Goal: Find specific page/section: Find specific page/section

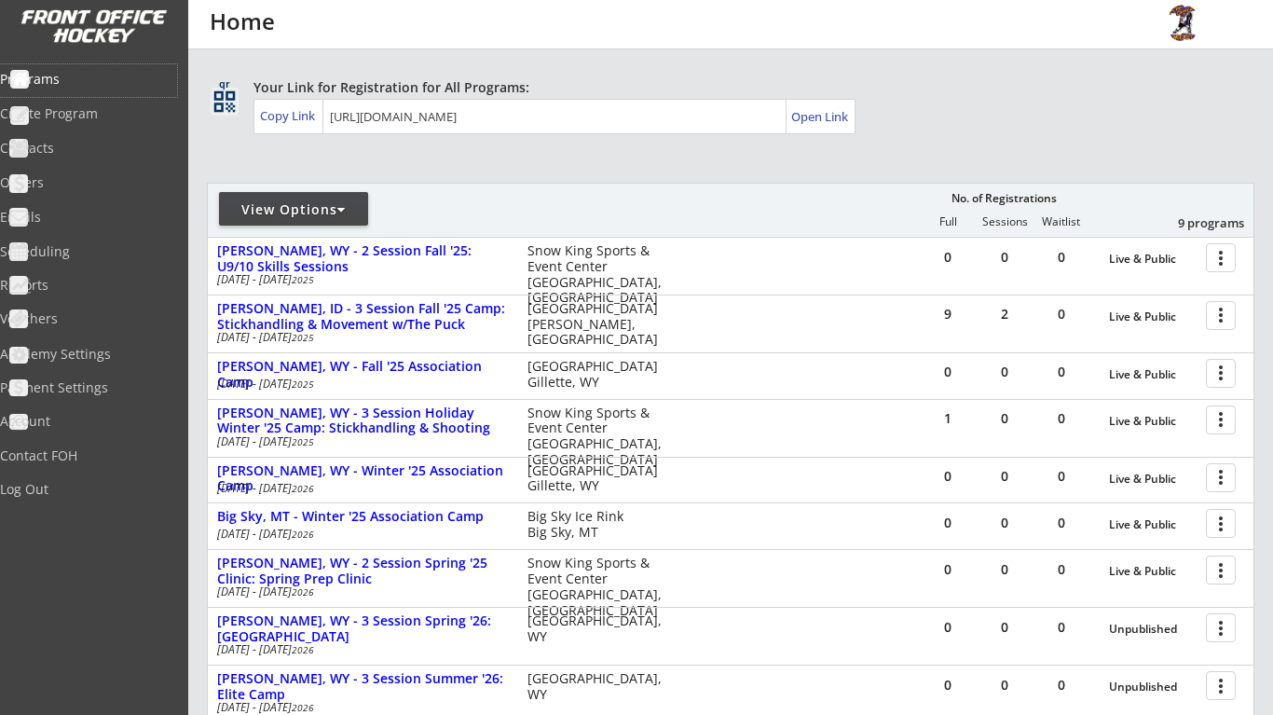
scroll to position [105, 0]
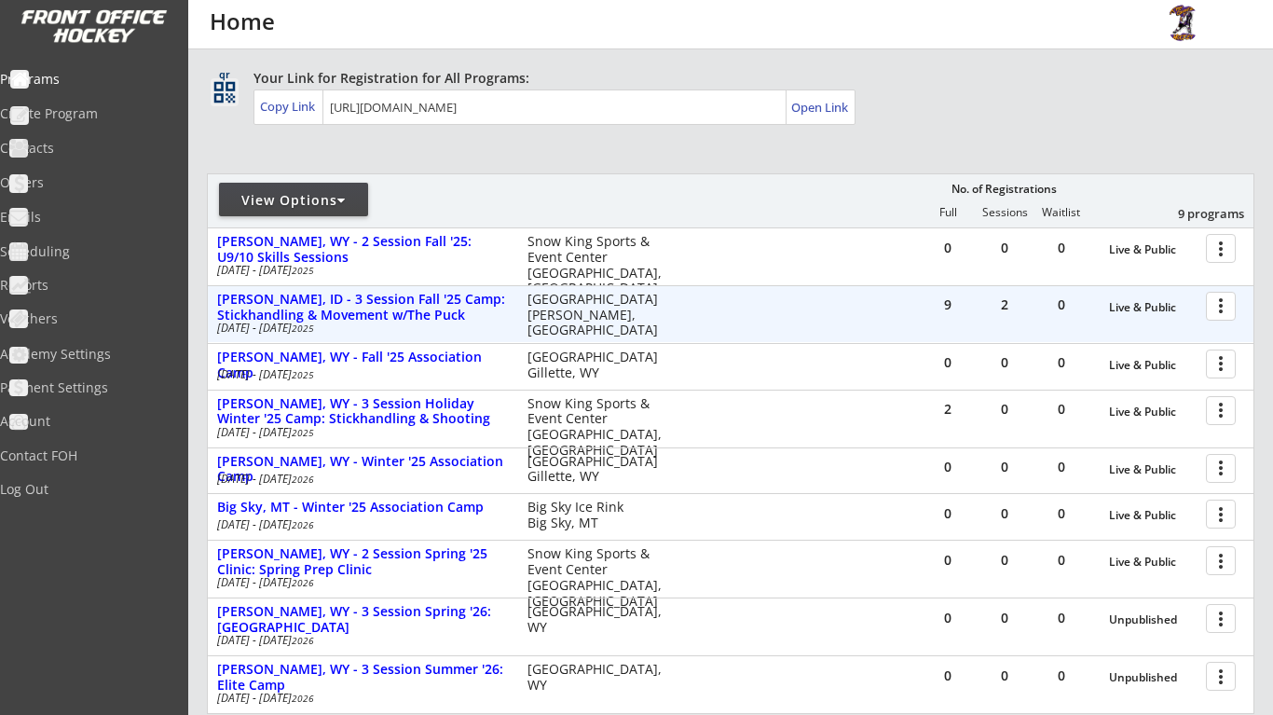
scroll to position [139, 0]
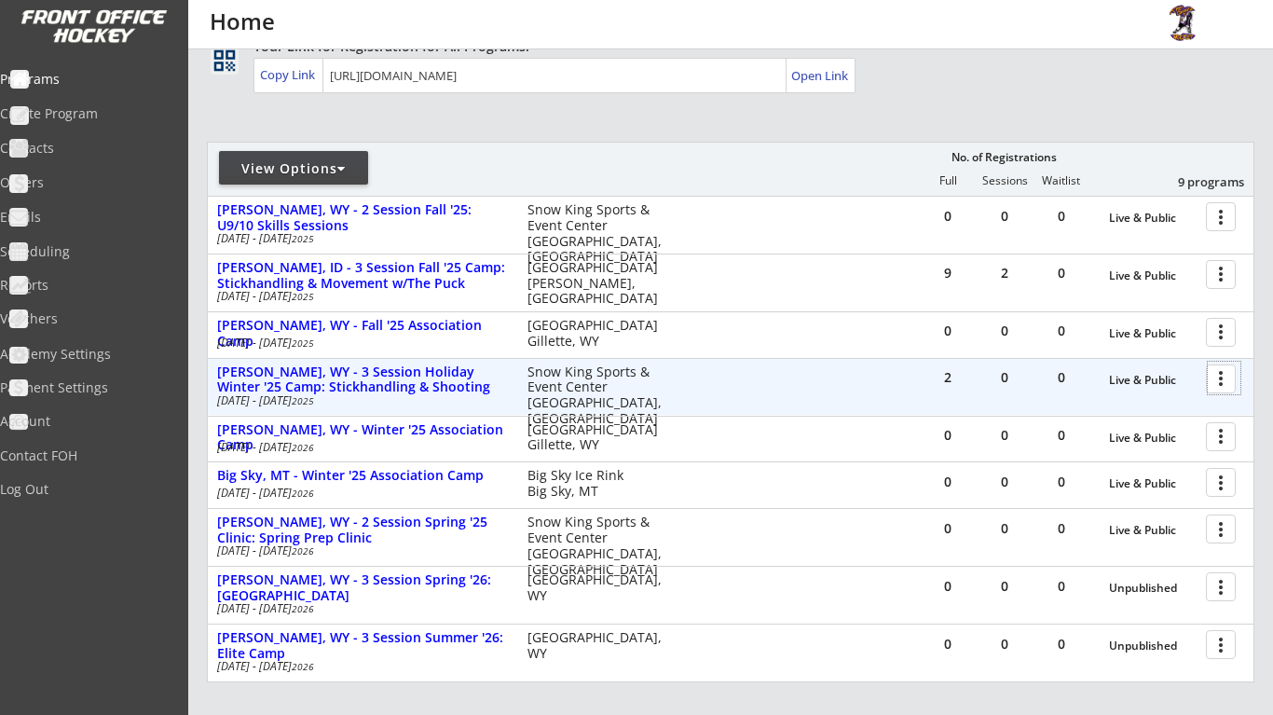
click at [1220, 375] on div at bounding box center [1223, 377] width 33 height 33
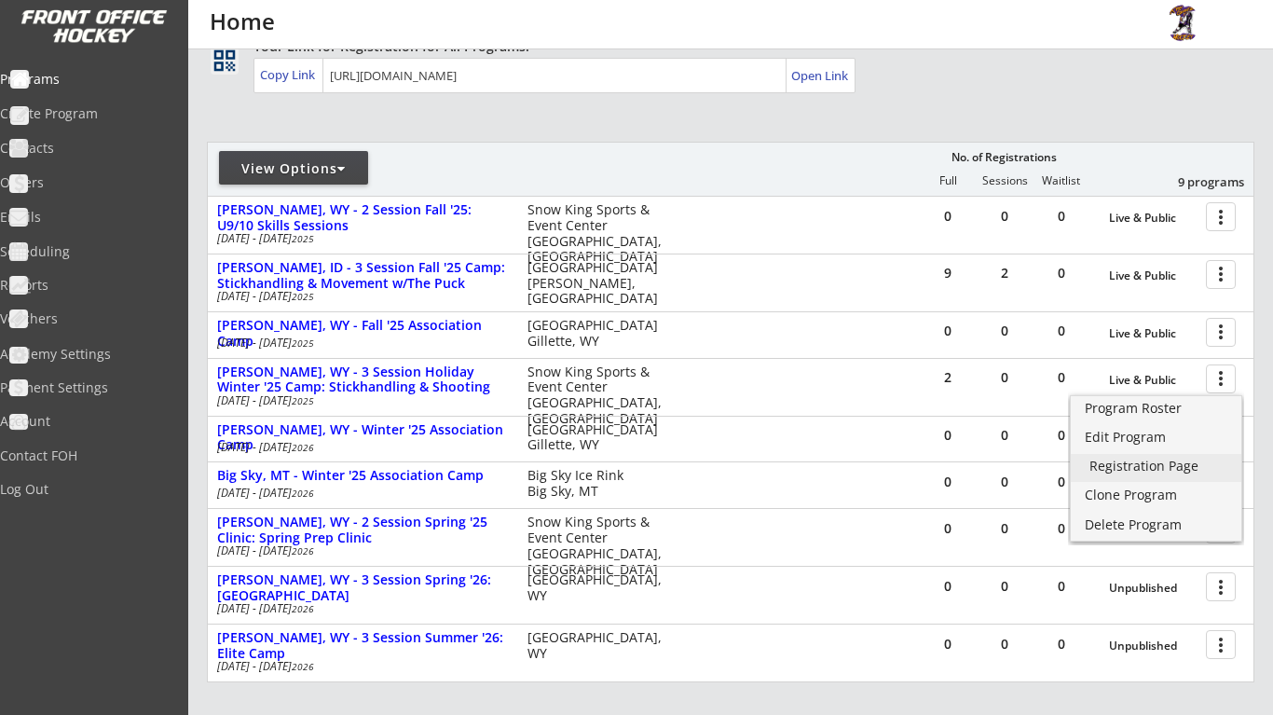
click at [1185, 456] on link "Registration Page" at bounding box center [1156, 468] width 170 height 28
click at [866, 135] on div "REVENUE $ 6,015 Last 30 days REGISTRATIONS 59 Last 30 days CONTACTS 59 New in L…" at bounding box center [730, 394] width 1047 height 966
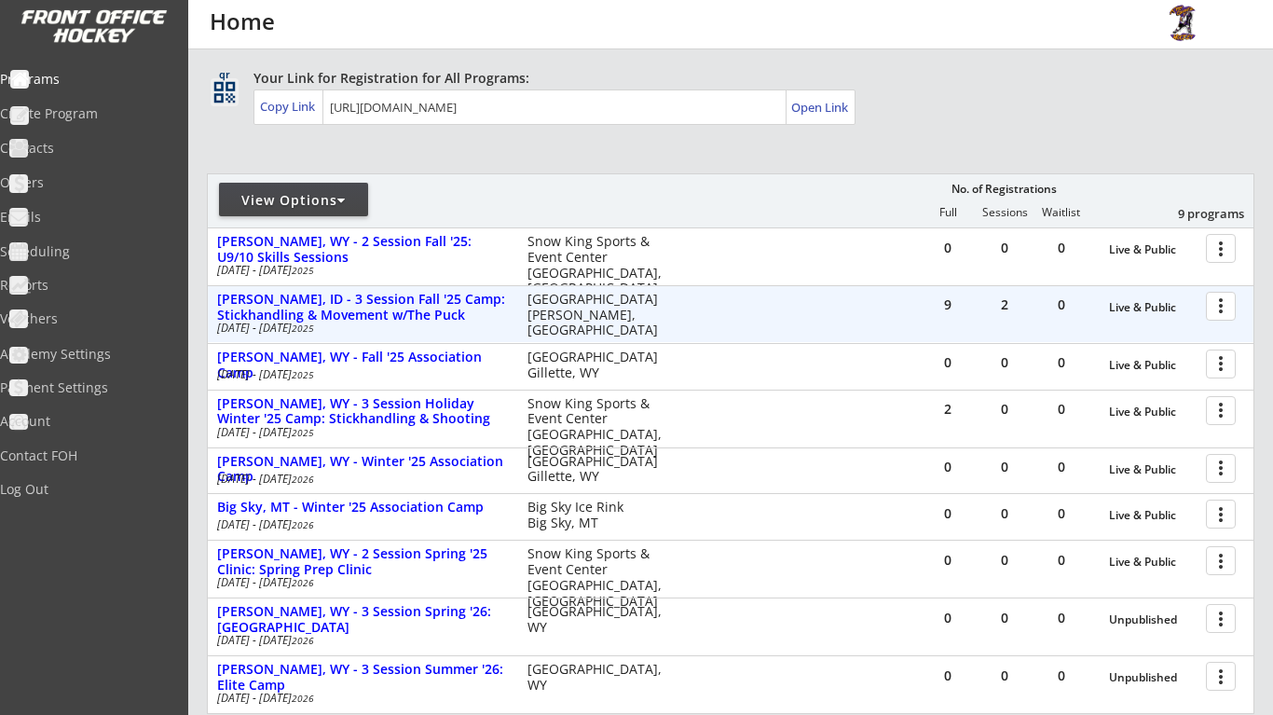
scroll to position [105, 0]
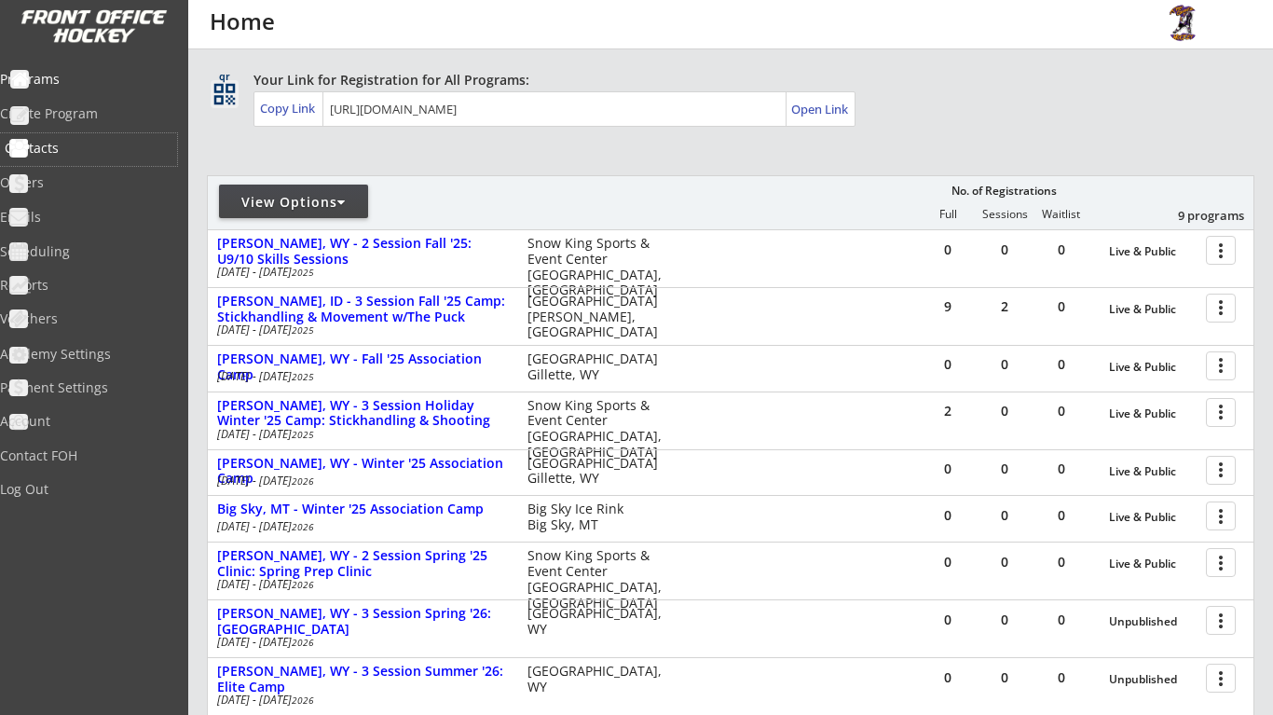
click at [102, 146] on div "Contacts" at bounding box center [89, 148] width 168 height 13
select select ""Players""
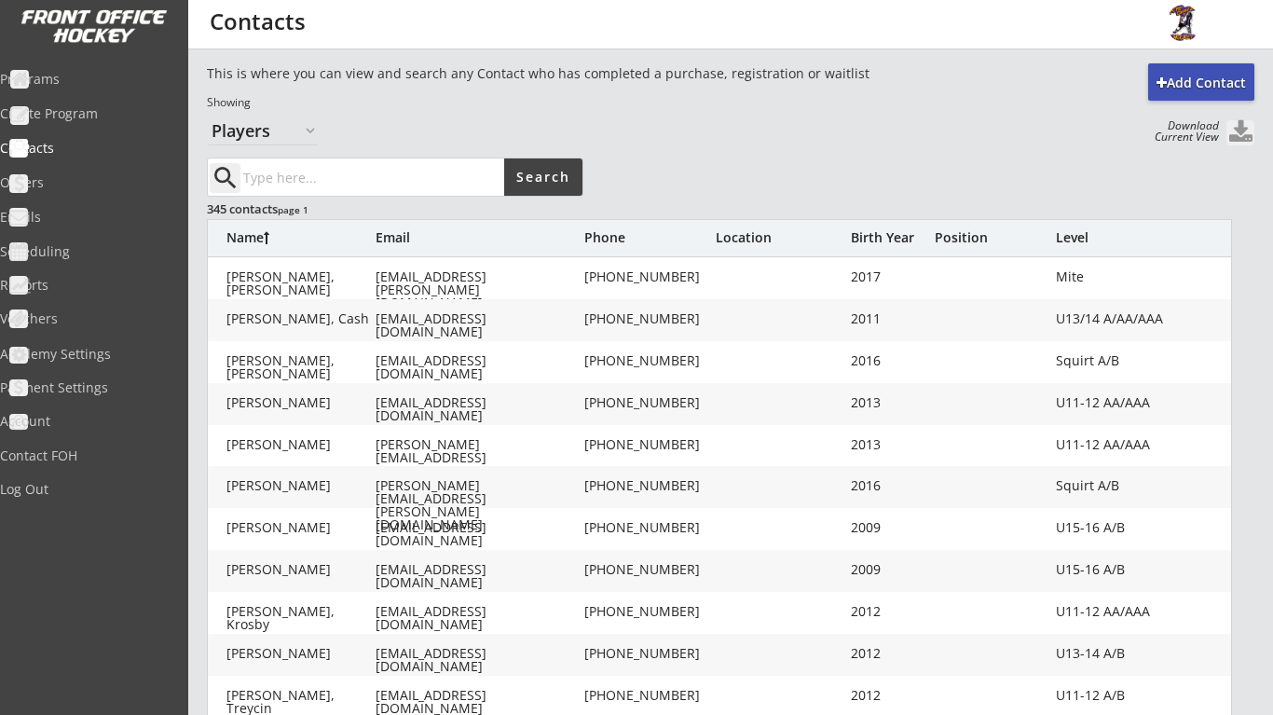
click at [342, 190] on input "input" at bounding box center [371, 176] width 265 height 37
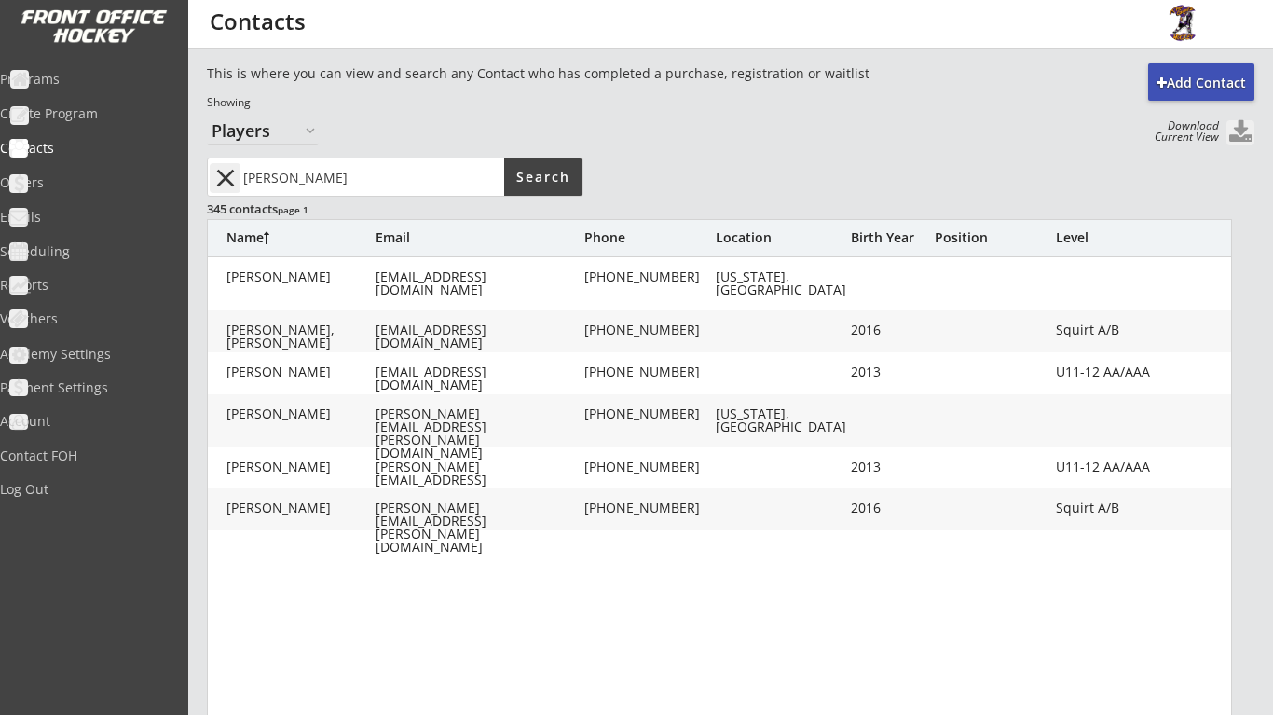
type input "[PERSON_NAME]"
click at [224, 189] on button "close" at bounding box center [225, 178] width 31 height 30
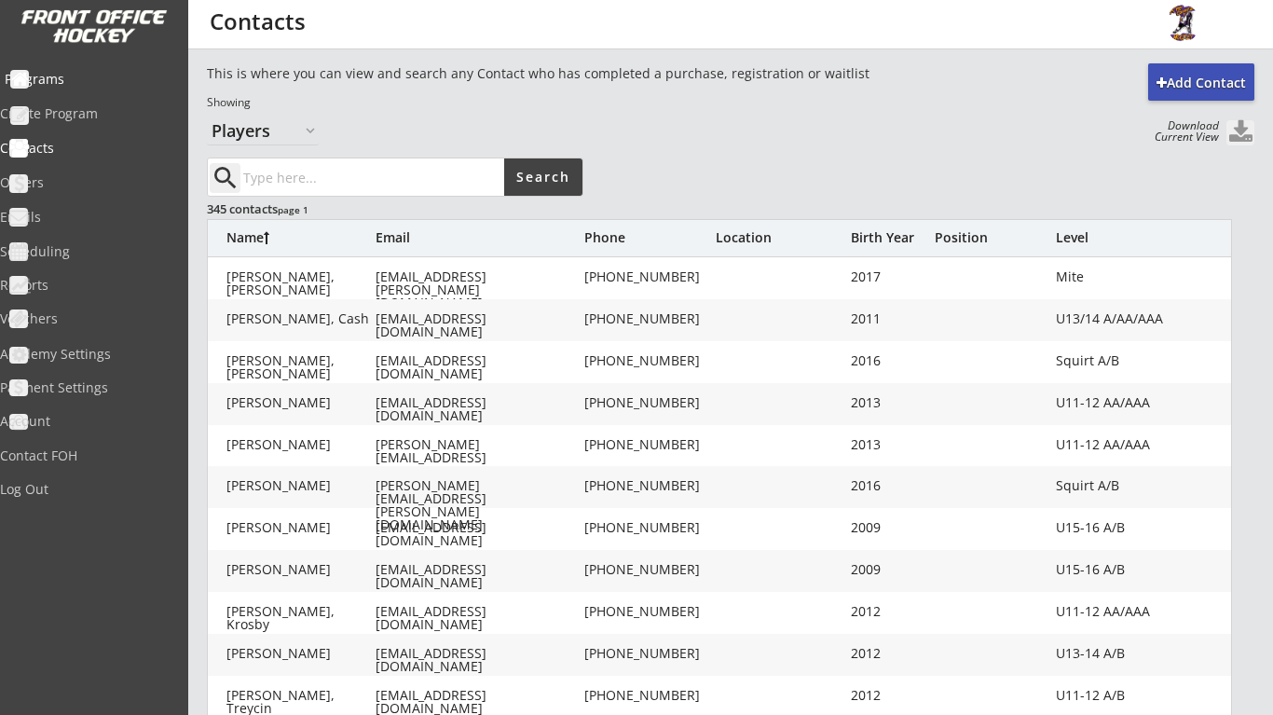
click at [98, 89] on div "Programs" at bounding box center [88, 80] width 177 height 33
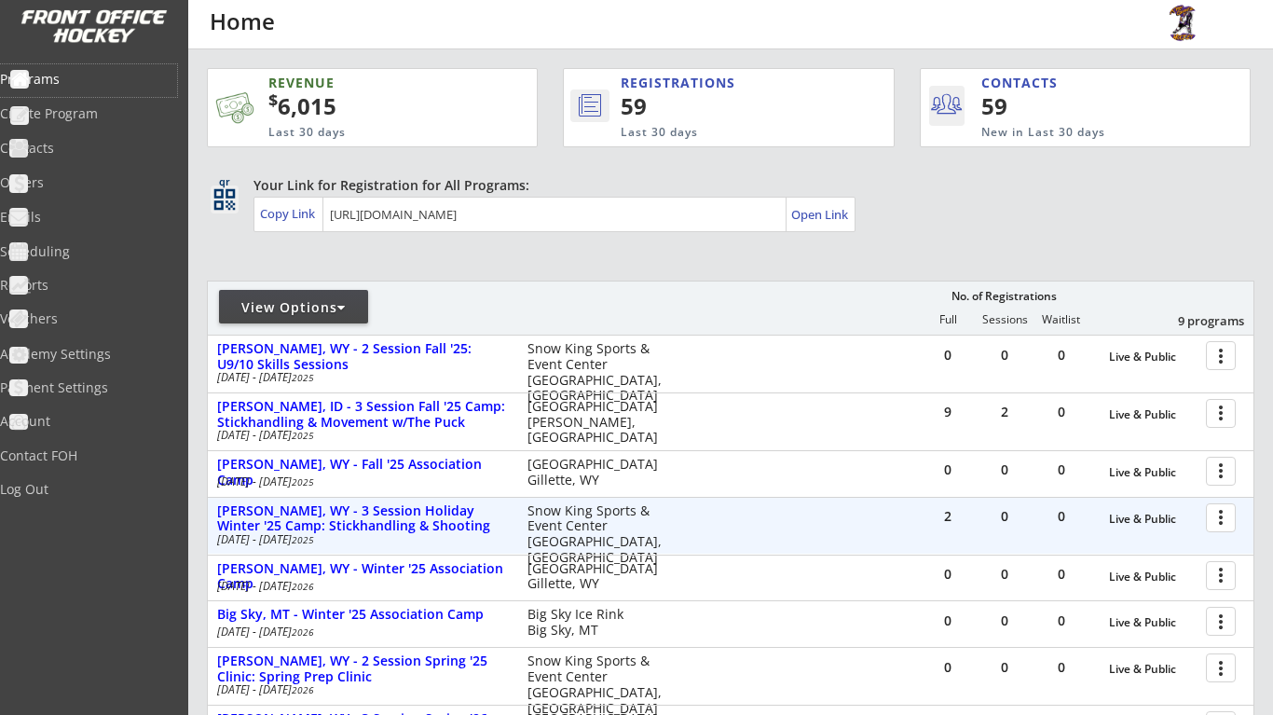
click at [1214, 522] on div at bounding box center [1223, 516] width 33 height 33
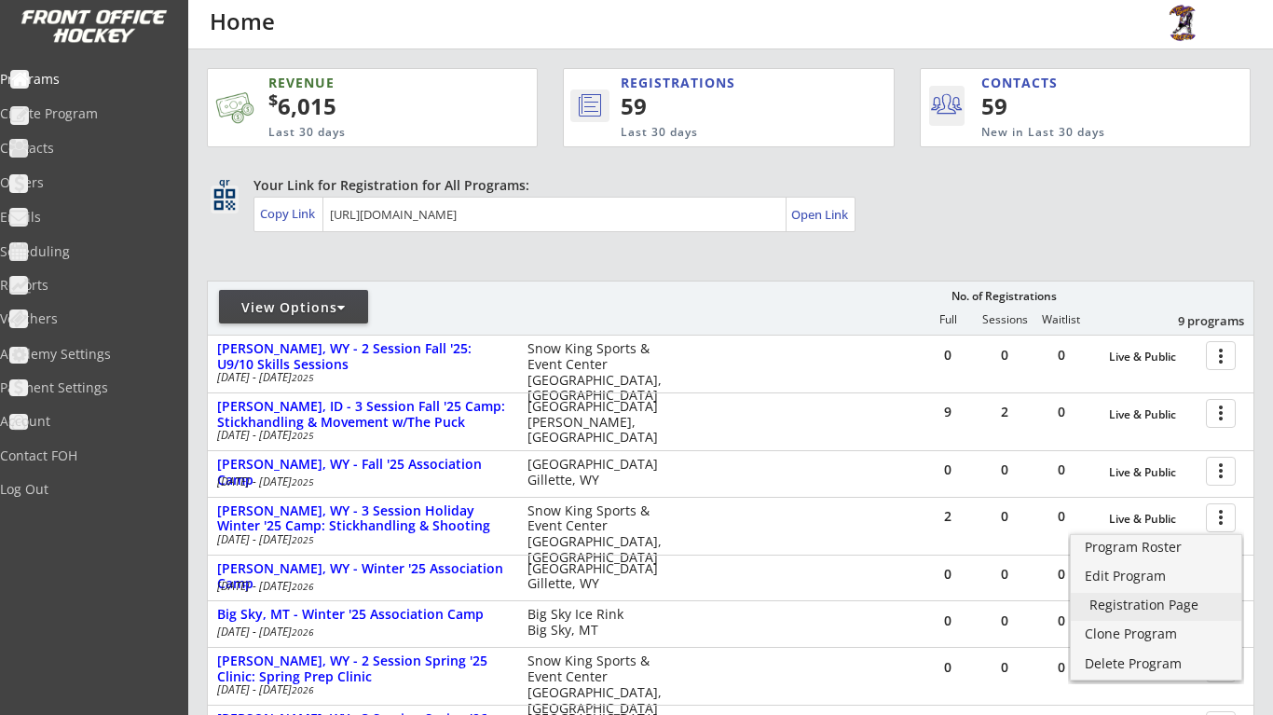
click at [1167, 601] on div "Registration Page" at bounding box center [1155, 604] width 133 height 13
